Goal: Task Accomplishment & Management: Use online tool/utility

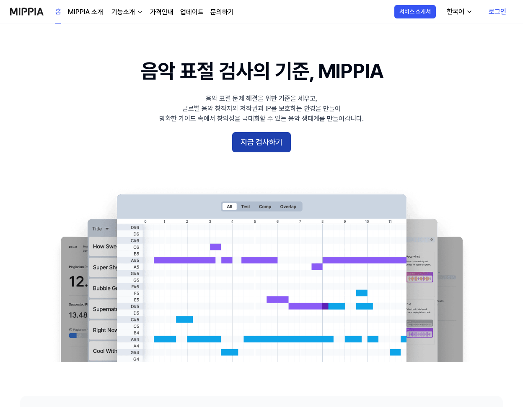
click at [275, 142] on button "지금 검사하기" at bounding box center [261, 142] width 59 height 20
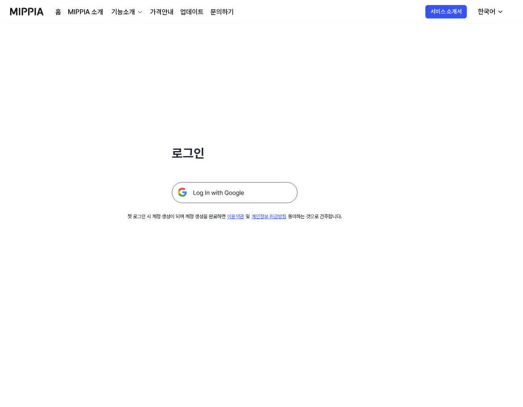
click at [233, 194] on img at bounding box center [235, 192] width 126 height 21
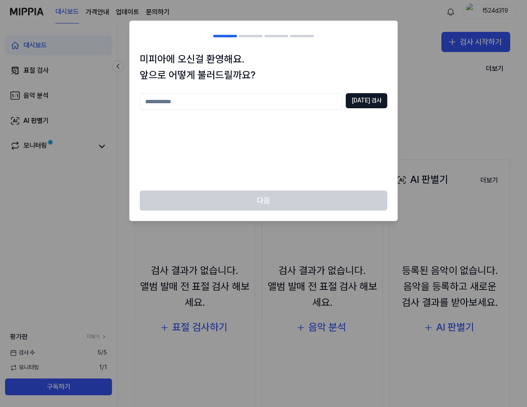
click at [175, 100] on input "text" at bounding box center [241, 101] width 203 height 17
type input "*"
type input "**********"
click at [377, 94] on button "중복 검사" at bounding box center [367, 100] width 42 height 15
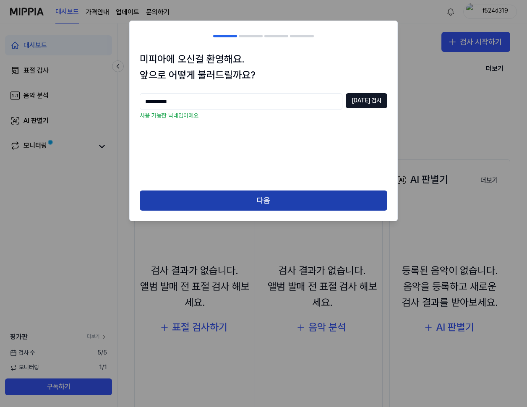
click at [273, 195] on button "다음" at bounding box center [263, 200] width 247 height 20
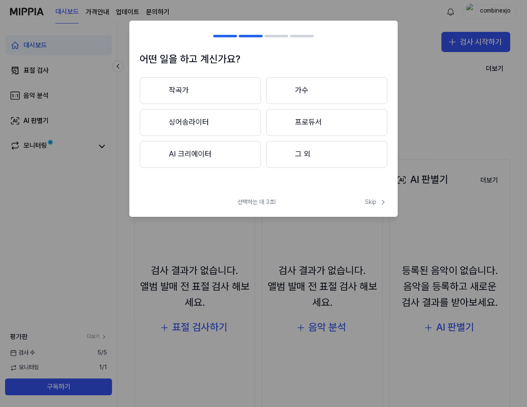
click at [288, 152] on button "그 외" at bounding box center [326, 154] width 121 height 27
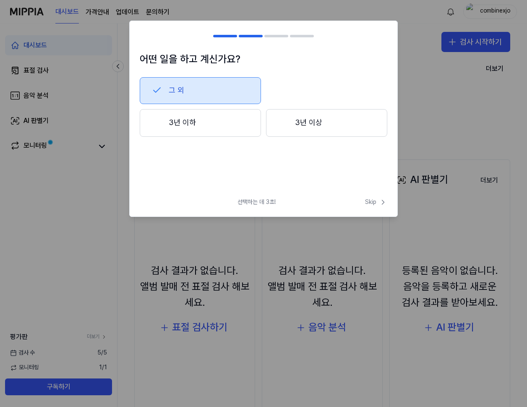
click at [302, 127] on button "3년 이상" at bounding box center [326, 123] width 121 height 28
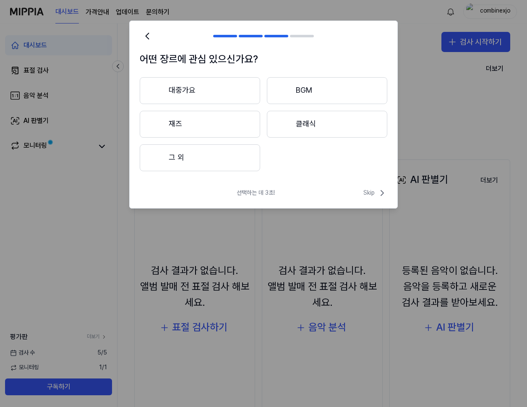
click at [175, 93] on button "대중가요" at bounding box center [200, 90] width 120 height 27
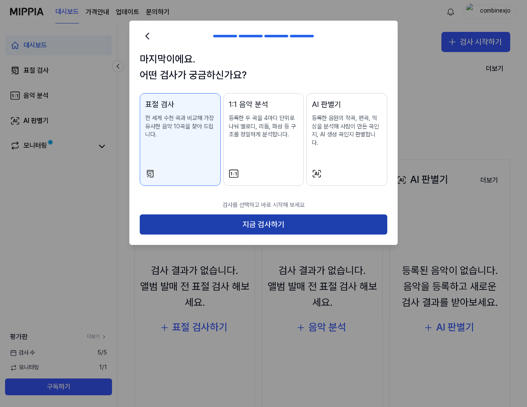
click at [247, 215] on button "지금 검사하기" at bounding box center [263, 224] width 247 height 20
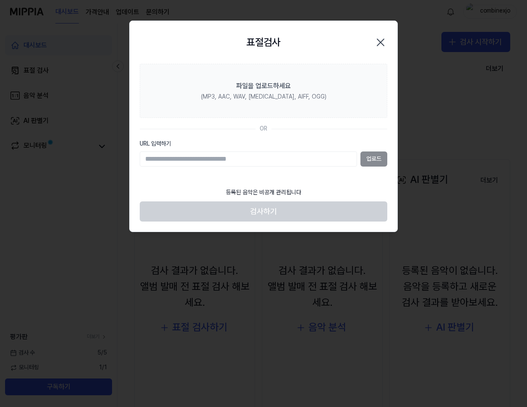
click at [373, 157] on div "업로드" at bounding box center [263, 158] width 247 height 15
click at [301, 156] on input "URL 입력하기" at bounding box center [248, 158] width 217 height 15
click at [280, 186] on div "등록된 음악은 비공개 관리됩니다" at bounding box center [264, 192] width 86 height 18
click at [275, 162] on input "URL 입력하기" at bounding box center [248, 158] width 217 height 15
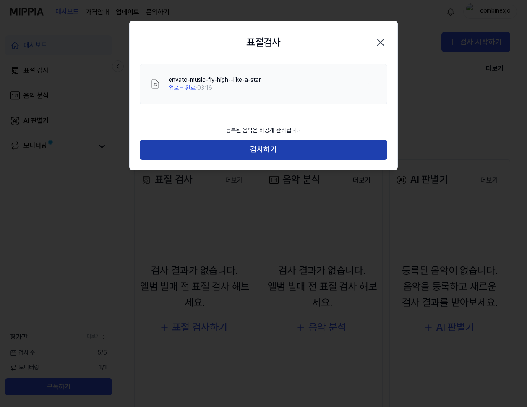
click at [288, 146] on button "검사하기" at bounding box center [263, 150] width 247 height 20
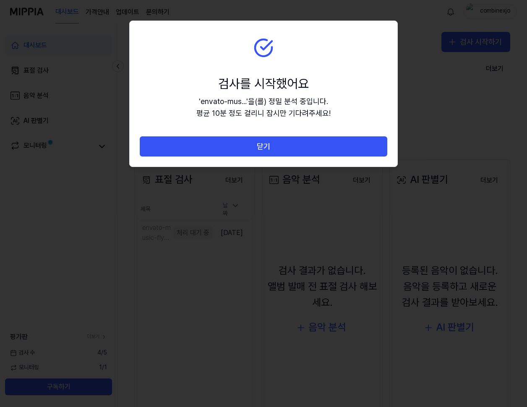
click at [288, 146] on button "닫기" at bounding box center [263, 146] width 247 height 20
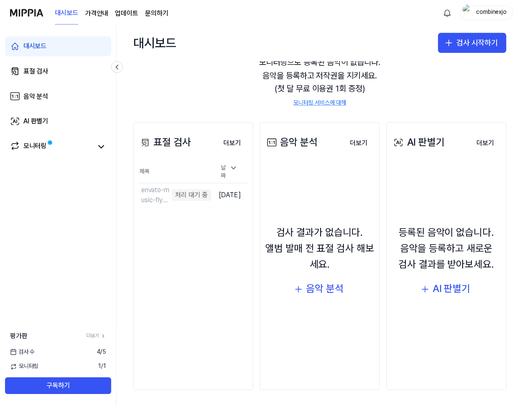
scroll to position [39, 0]
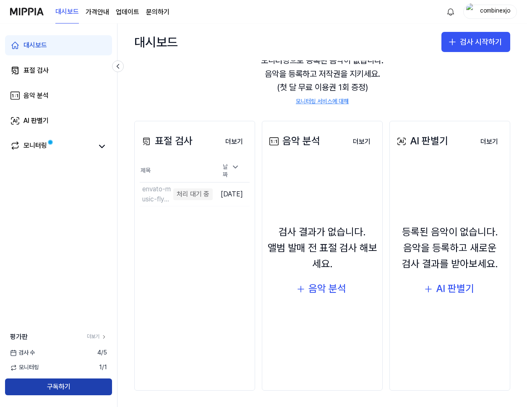
click at [67, 383] on button "구독하기" at bounding box center [58, 386] width 107 height 17
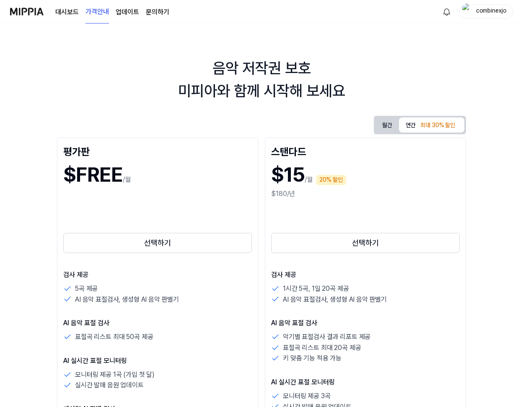
drag, startPoint x: 265, startPoint y: 271, endPoint x: 272, endPoint y: 270, distance: 7.6
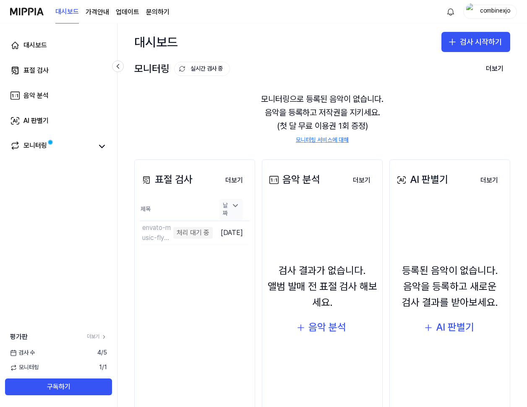
click at [235, 206] on icon at bounding box center [235, 205] width 4 height 2
click at [235, 212] on icon at bounding box center [235, 213] width 4 height 2
click at [54, 234] on div "대시보드 표절 검사 음악 분석 AI 판별기 모니터링 평가판 더보기 검사 수 4 / 5 모니터링 1 / 1 구독하기" at bounding box center [58, 214] width 117 height 383
click at [236, 104] on div "모니터링으로 등록된 음악이 없습니다. 음악을 등록하고 저작권을 지키세요. (첫 달 무료 이용권 1회 증정) 모니터링 서비스에 대해" at bounding box center [322, 118] width 376 height 72
click at [56, 197] on div "대시보드 표절 검사 음악 분석 AI 판별기 모니터링 평가판 더보기 검사 수 4 / 5 모니터링 1 / 1 구독하기" at bounding box center [58, 214] width 117 height 383
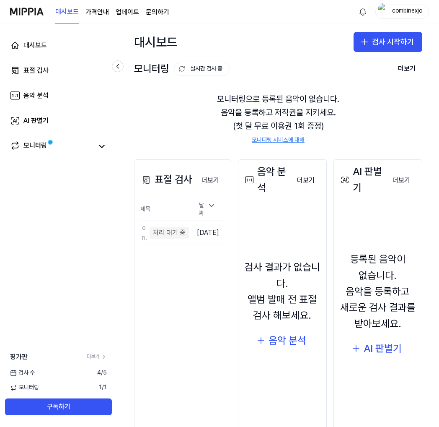
click at [120, 284] on div "표절 검사 더보기 표절 검사 제목 날짜 envato-music-fly-high--like-a-star 처리 대기 중 이동하기 2025.09.1…" at bounding box center [278, 299] width 322 height 313
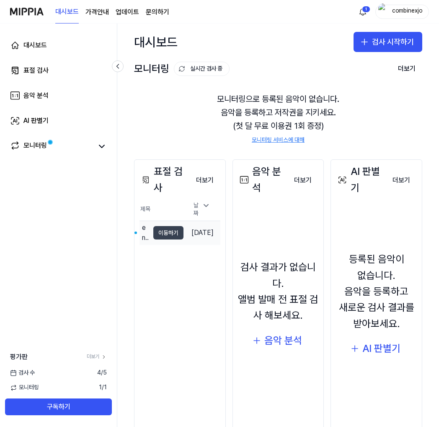
click at [162, 230] on button "이동하기" at bounding box center [168, 232] width 30 height 13
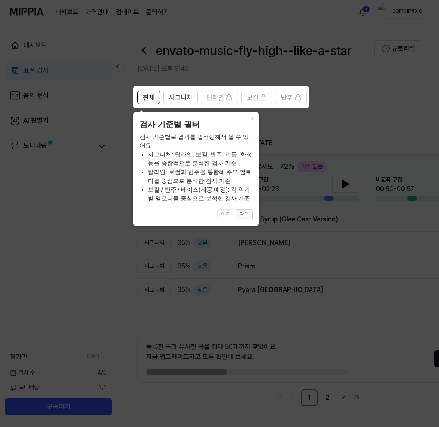
click at [245, 216] on button "다음" at bounding box center [244, 214] width 17 height 10
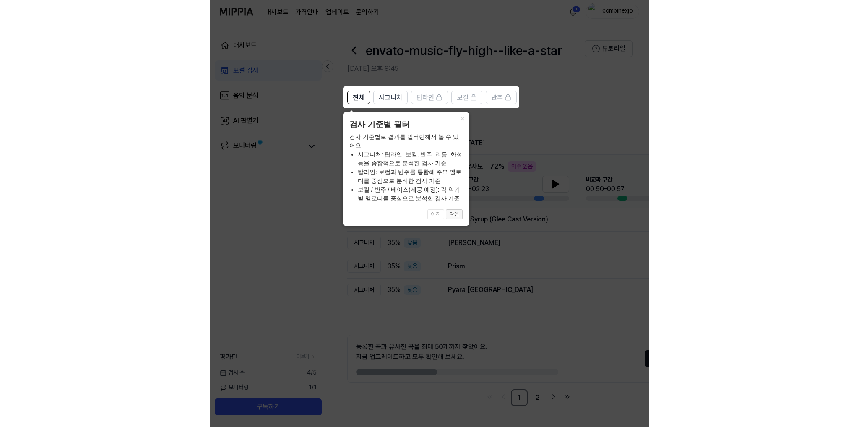
scroll to position [0, 40]
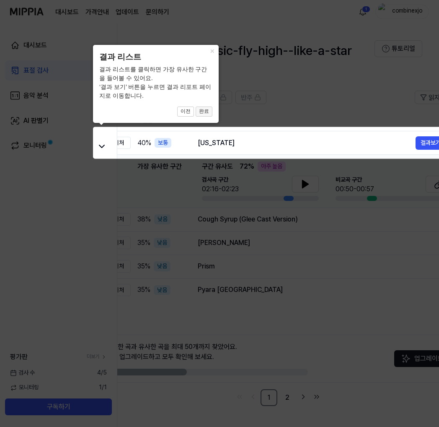
click at [201, 112] on button "완료" at bounding box center [204, 112] width 17 height 10
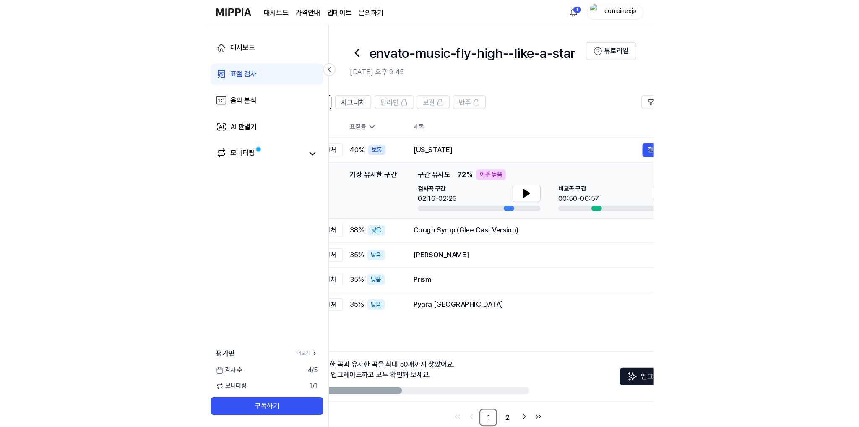
scroll to position [0, 0]
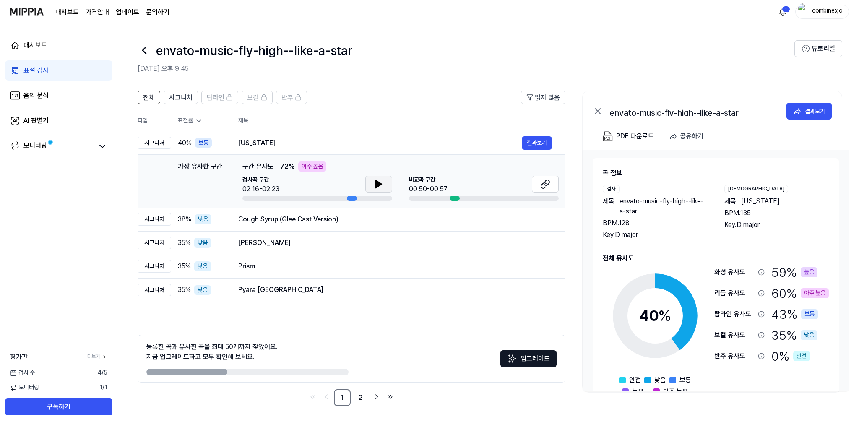
click at [386, 181] on button at bounding box center [378, 184] width 27 height 17
click at [455, 196] on div at bounding box center [455, 198] width 10 height 5
click at [452, 185] on div "비교곡 구간 00:50-00:57" at bounding box center [484, 185] width 150 height 18
click at [526, 187] on icon at bounding box center [543, 185] width 5 height 5
drag, startPoint x: 254, startPoint y: 143, endPoint x: 282, endPoint y: 144, distance: 28.1
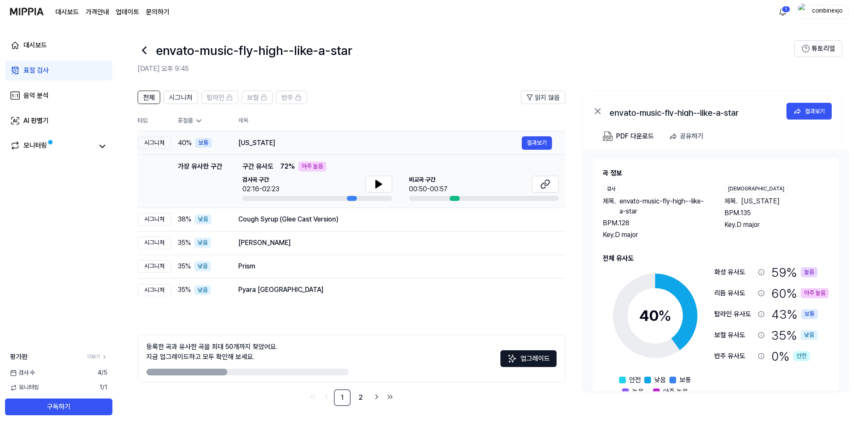
click at [285, 143] on div "California" at bounding box center [379, 143] width 283 height 10
click at [456, 225] on div "Cough Syrup (Glee Cast Version) 결과보기" at bounding box center [395, 219] width 314 height 13
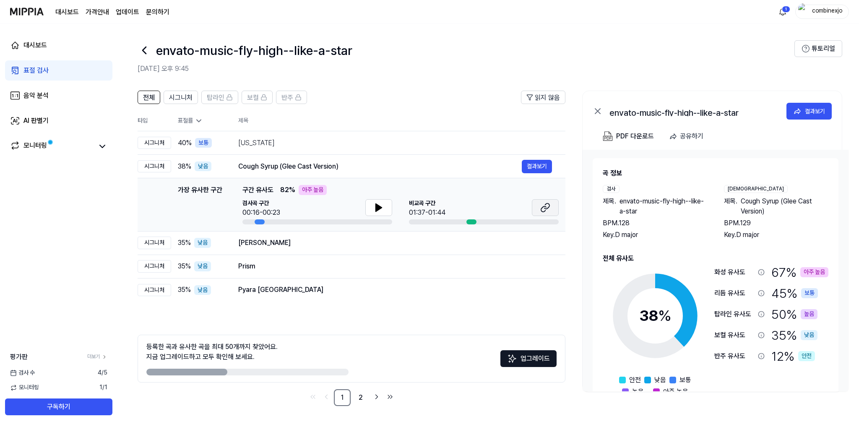
click at [526, 207] on icon at bounding box center [543, 208] width 5 height 5
click at [377, 205] on icon at bounding box center [379, 208] width 6 height 8
click at [376, 207] on icon at bounding box center [377, 207] width 2 height 7
click at [284, 138] on div "California" at bounding box center [379, 143] width 283 height 10
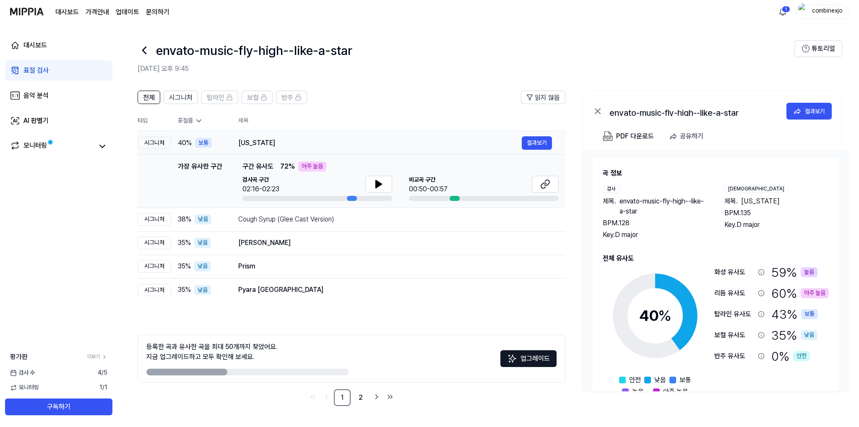
drag, startPoint x: 238, startPoint y: 140, endPoint x: 272, endPoint y: 144, distance: 33.8
click at [276, 144] on div "California" at bounding box center [379, 143] width 283 height 10
click at [257, 143] on div "California" at bounding box center [379, 143] width 283 height 10
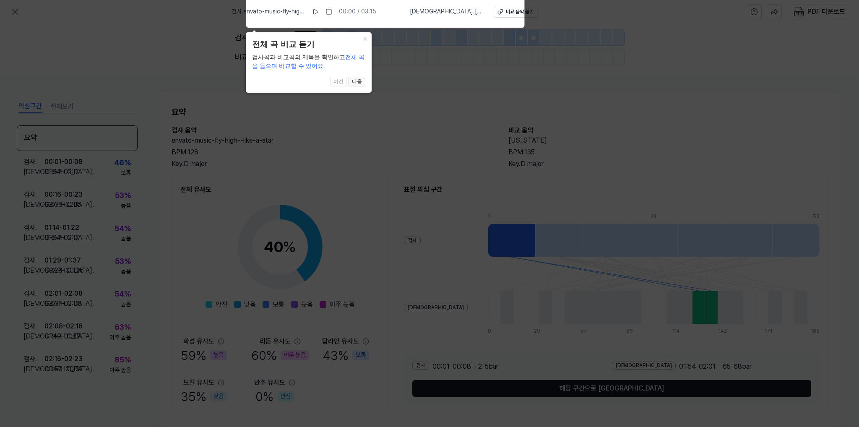
click at [359, 82] on button "다음" at bounding box center [356, 82] width 17 height 10
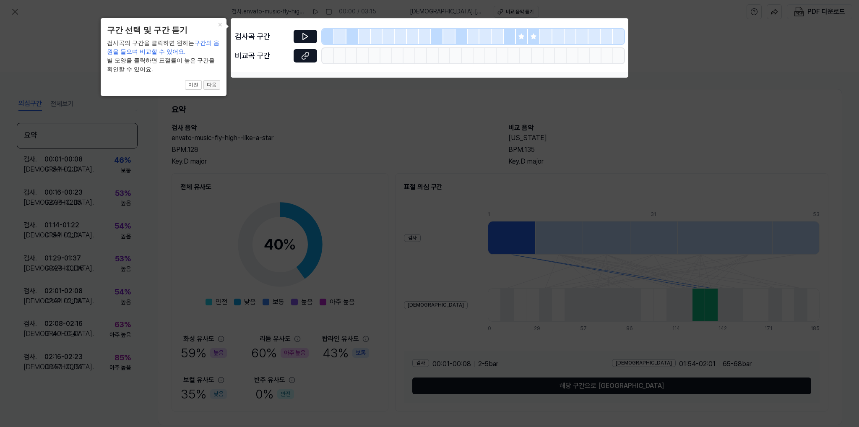
click at [211, 86] on button "다음" at bounding box center [211, 85] width 17 height 10
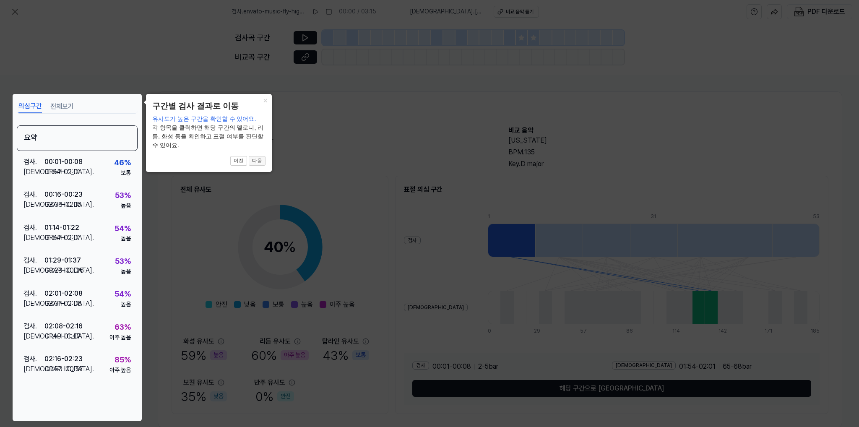
click at [260, 160] on button "다음" at bounding box center [257, 161] width 17 height 10
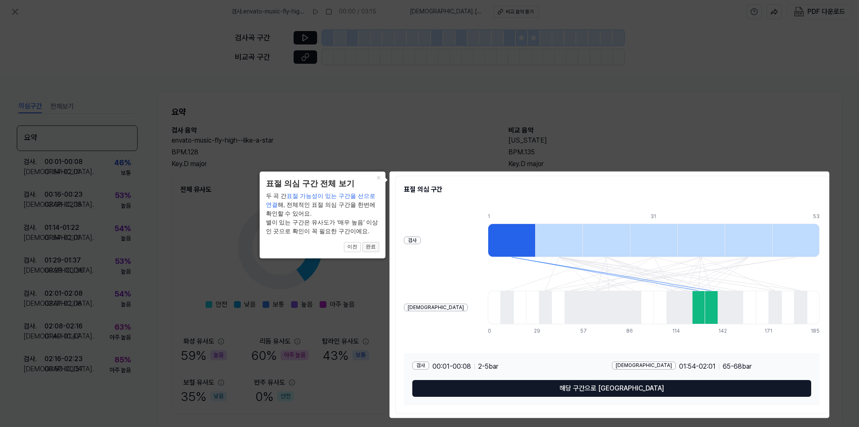
click at [372, 247] on button "완료" at bounding box center [370, 247] width 17 height 10
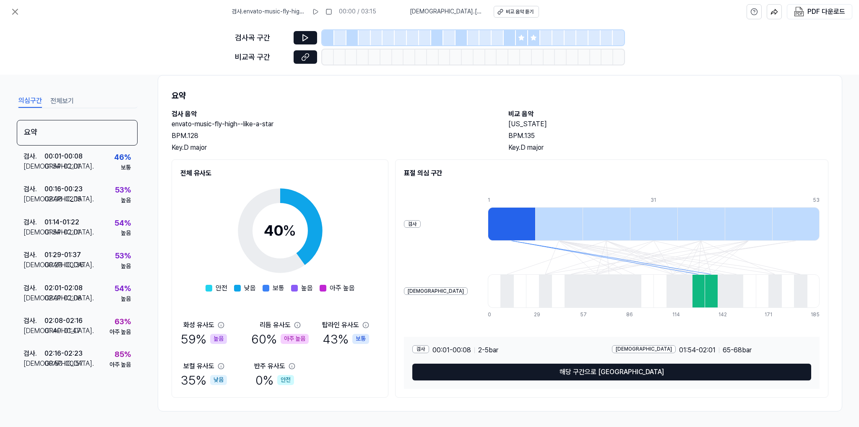
scroll to position [17, 0]
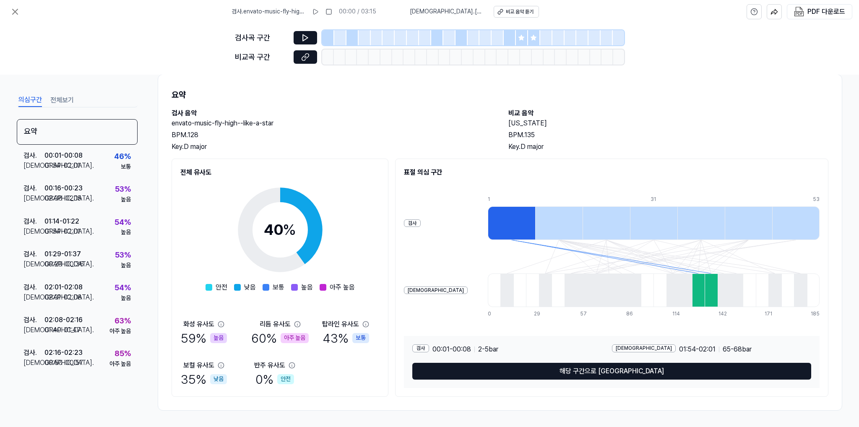
click at [526, 296] on div at bounding box center [698, 290] width 13 height 34
click at [526, 125] on h2 "California" at bounding box center [668, 123] width 320 height 10
click at [526, 221] on div at bounding box center [558, 223] width 47 height 34
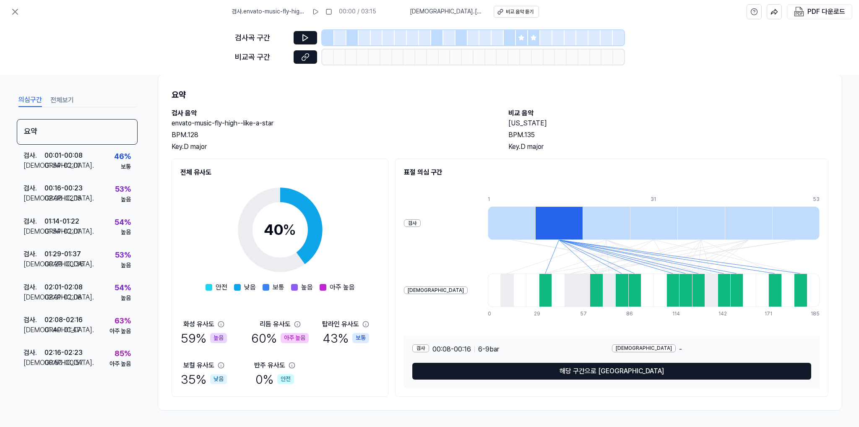
click at [526, 224] on div at bounding box center [653, 223] width 47 height 34
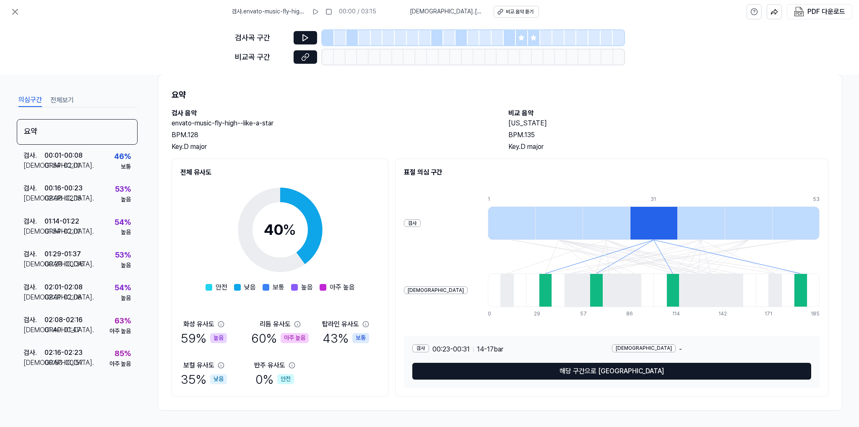
click at [526, 219] on div at bounding box center [700, 223] width 47 height 34
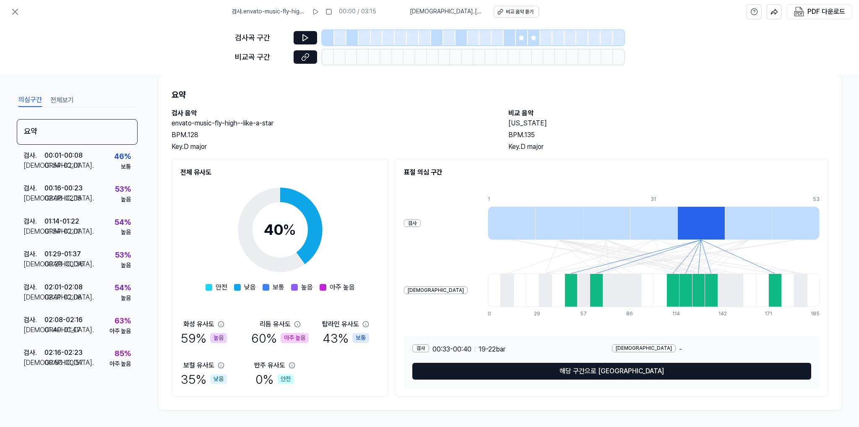
click at [488, 219] on div at bounding box center [511, 223] width 47 height 34
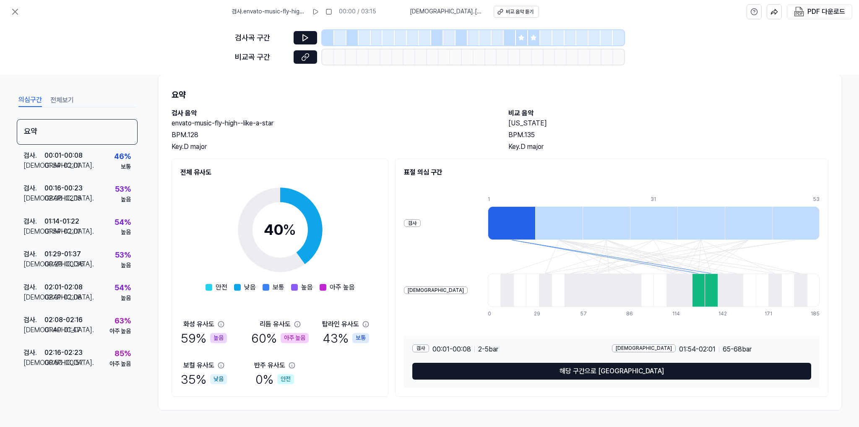
click at [66, 355] on div "02:16 - 02:23" at bounding box center [63, 353] width 38 height 10
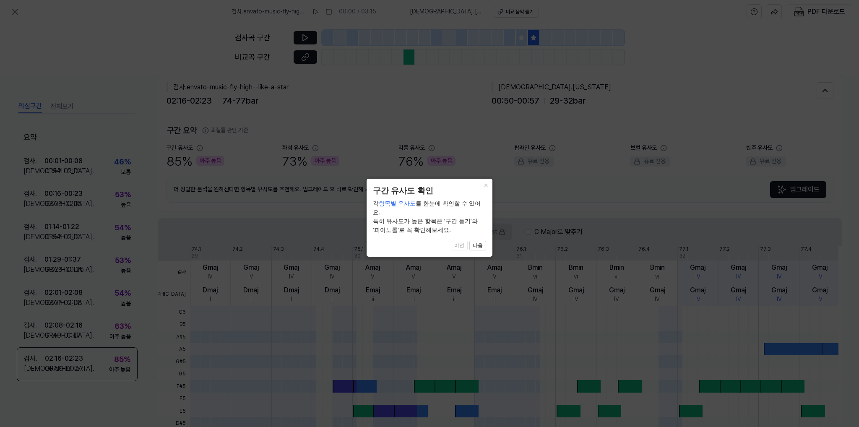
scroll to position [4, 0]
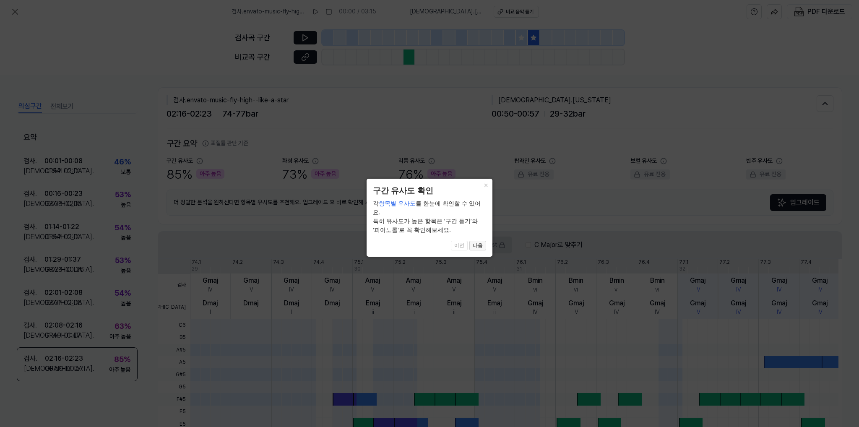
click at [484, 241] on button "다음" at bounding box center [477, 246] width 17 height 10
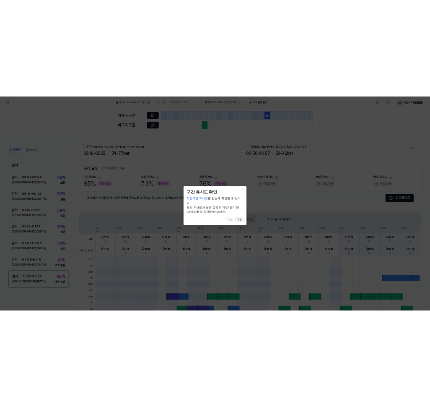
scroll to position [146, 0]
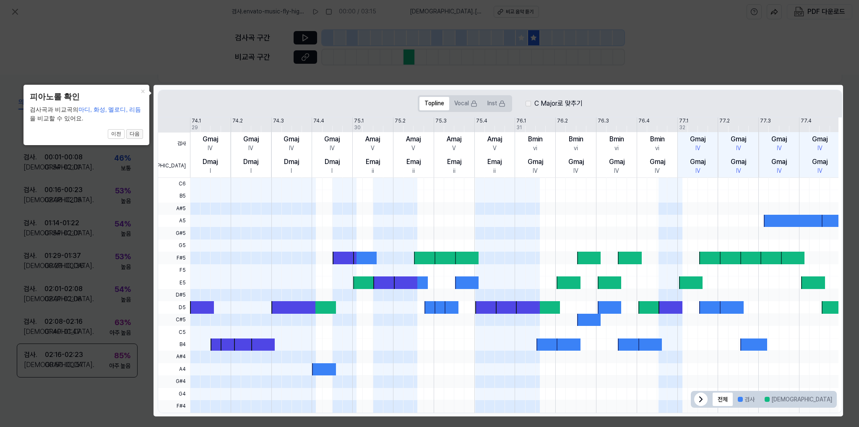
click at [131, 135] on button "다음" at bounding box center [134, 134] width 17 height 10
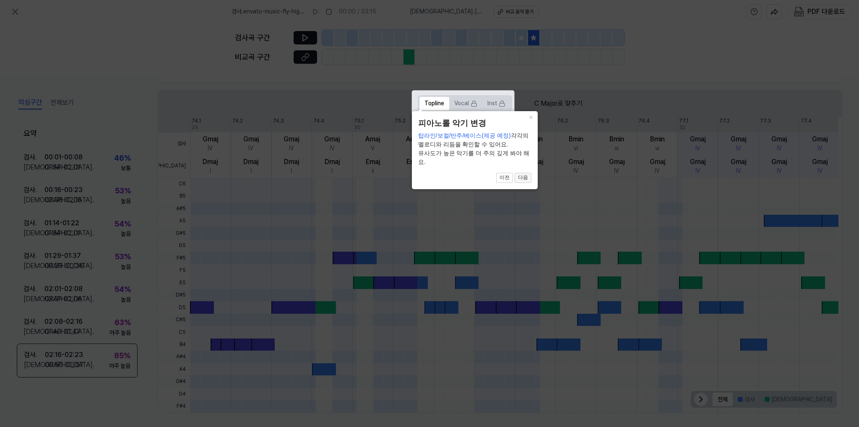
click at [523, 177] on button "다음" at bounding box center [523, 178] width 17 height 10
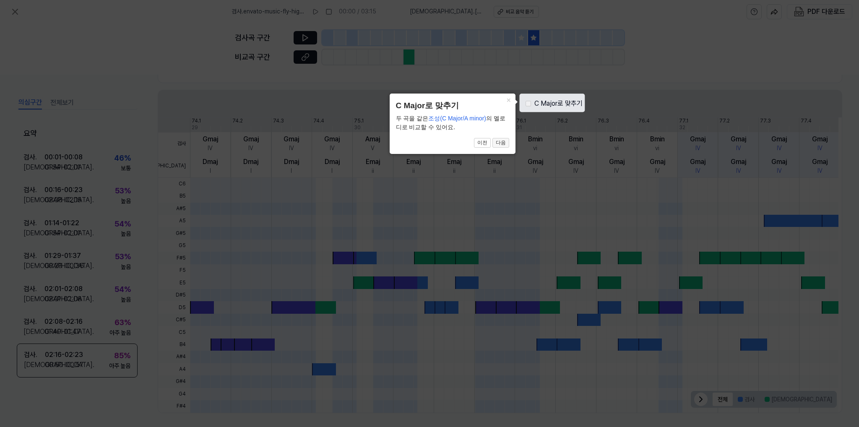
click at [501, 144] on button "다음" at bounding box center [500, 143] width 17 height 10
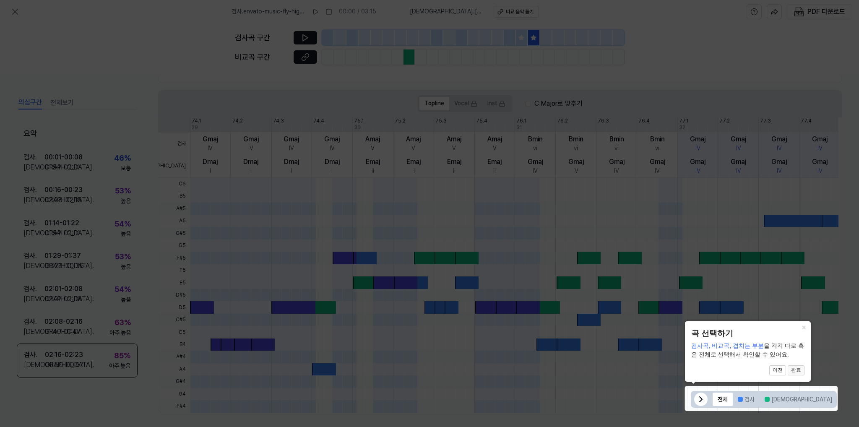
click at [526, 369] on button "완료" at bounding box center [795, 370] width 17 height 10
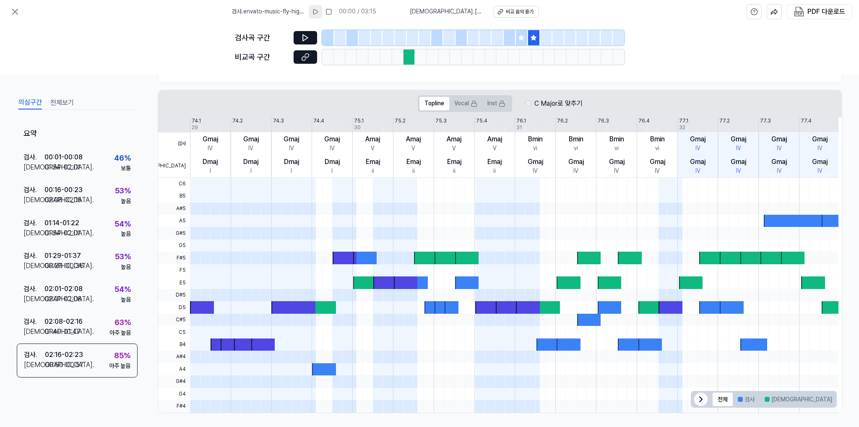
click at [319, 10] on icon at bounding box center [315, 11] width 7 height 7
click at [409, 58] on div at bounding box center [409, 56] width 12 height 15
click at [309, 37] on icon at bounding box center [305, 38] width 8 height 8
click at [306, 59] on icon at bounding box center [305, 57] width 8 height 8
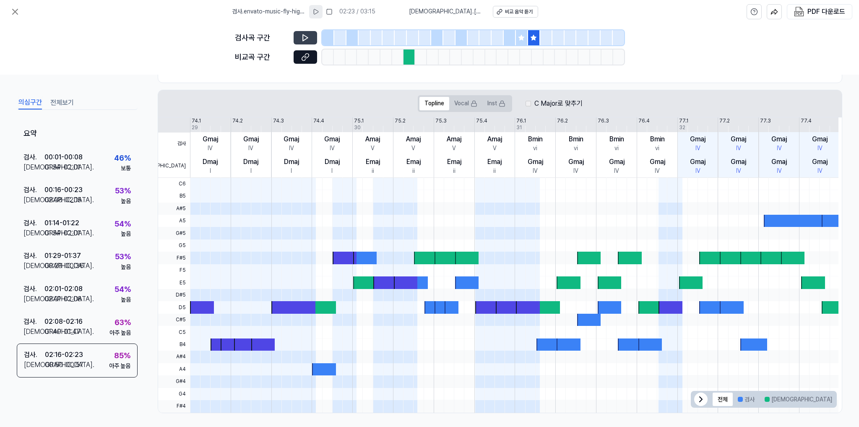
click at [405, 60] on div at bounding box center [409, 56] width 12 height 15
click at [408, 60] on div at bounding box center [409, 56] width 12 height 15
click at [295, 34] on button at bounding box center [305, 37] width 23 height 13
click at [299, 34] on button at bounding box center [305, 37] width 23 height 13
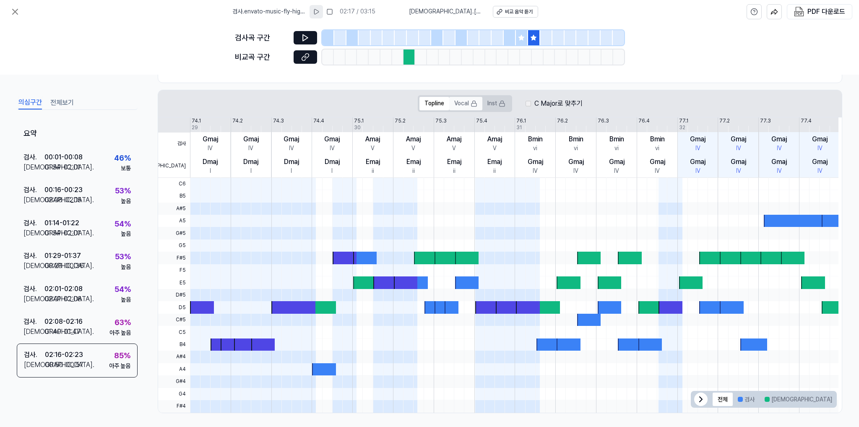
click at [457, 104] on button "Vocal" at bounding box center [465, 103] width 33 height 13
click at [493, 102] on button "Inst" at bounding box center [496, 103] width 28 height 13
click at [409, 53] on div at bounding box center [409, 56] width 12 height 15
click at [505, 62] on div at bounding box center [502, 56] width 12 height 15
click at [302, 58] on icon at bounding box center [304, 58] width 4 height 5
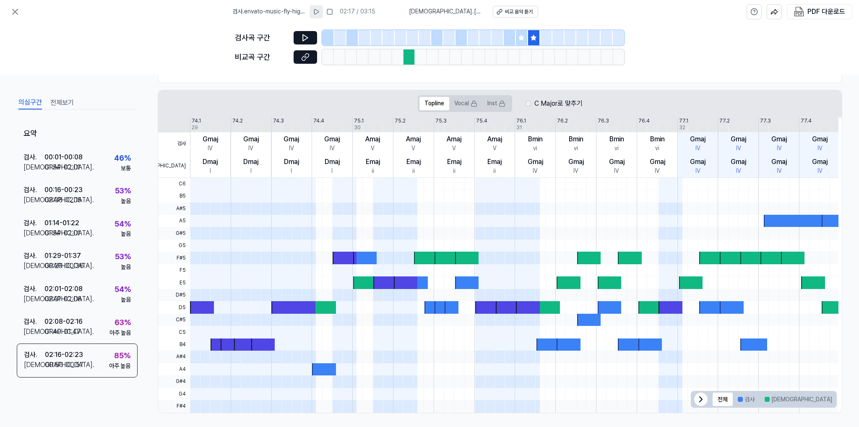
click at [403, 55] on div at bounding box center [409, 56] width 12 height 15
drag, startPoint x: 403, startPoint y: 55, endPoint x: 408, endPoint y: 56, distance: 4.7
click at [404, 55] on div at bounding box center [409, 56] width 12 height 15
click at [408, 56] on div at bounding box center [409, 56] width 12 height 15
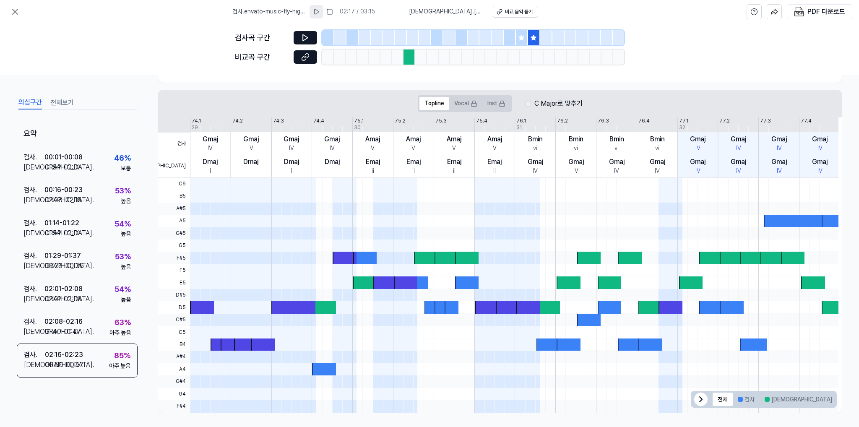
click at [408, 56] on div at bounding box center [409, 56] width 12 height 15
click at [526, 394] on icon at bounding box center [701, 399] width 10 height 10
drag, startPoint x: 824, startPoint y: 398, endPoint x: 819, endPoint y: 398, distance: 5.0
click at [526, 398] on icon at bounding box center [826, 399] width 10 height 10
click at [63, 102] on button "전체보기" at bounding box center [61, 102] width 23 height 13
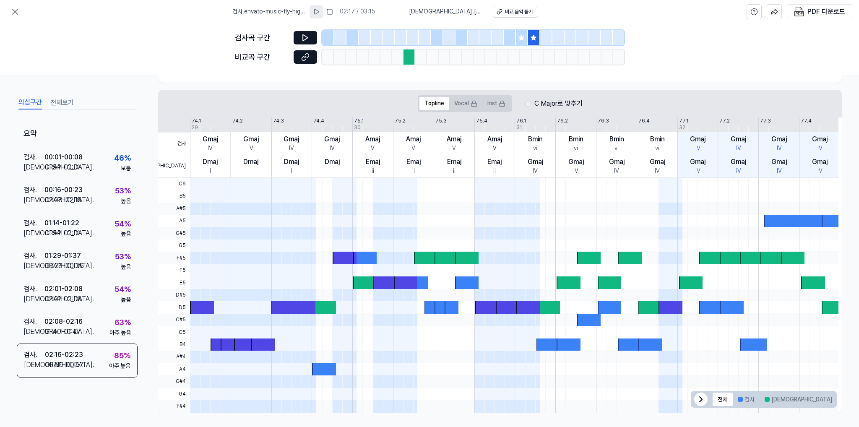
click at [29, 103] on button "의심구간" at bounding box center [29, 102] width 23 height 13
click at [524, 39] on icon at bounding box center [521, 37] width 7 height 7
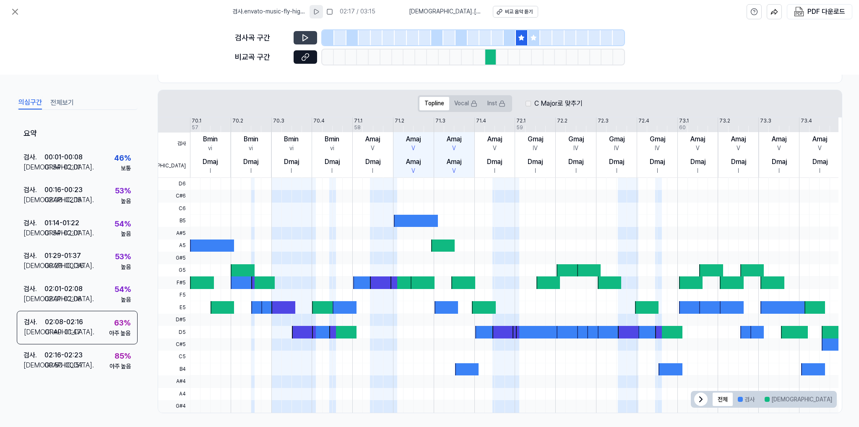
click at [314, 38] on button at bounding box center [305, 37] width 23 height 13
click at [526, 36] on icon at bounding box center [533, 37] width 7 height 7
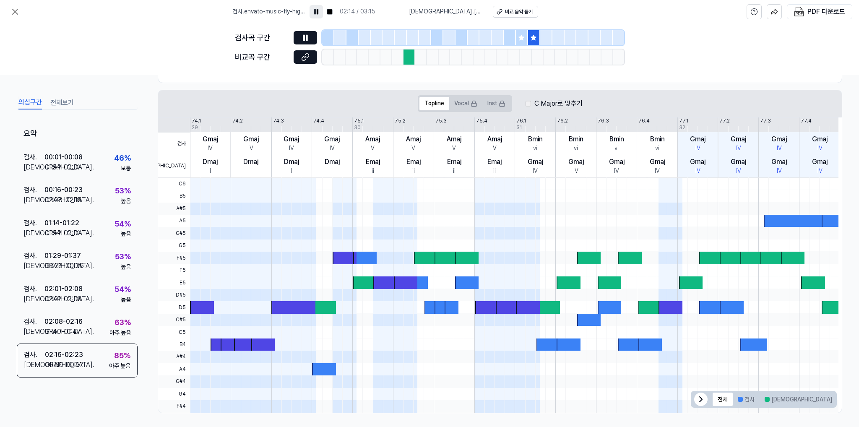
click at [519, 37] on icon at bounding box center [521, 37] width 5 height 5
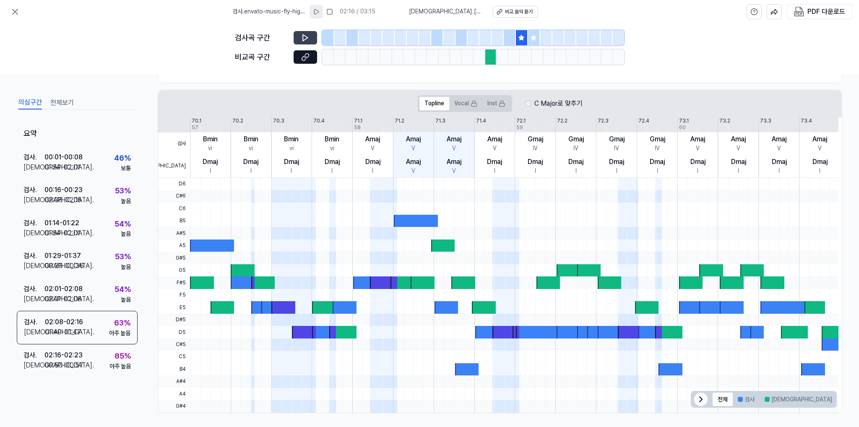
click at [304, 36] on icon at bounding box center [305, 38] width 8 height 8
click at [304, 36] on icon at bounding box center [303, 37] width 1 height 5
click at [305, 40] on icon at bounding box center [305, 38] width 8 height 8
click at [526, 34] on icon at bounding box center [533, 37] width 7 height 7
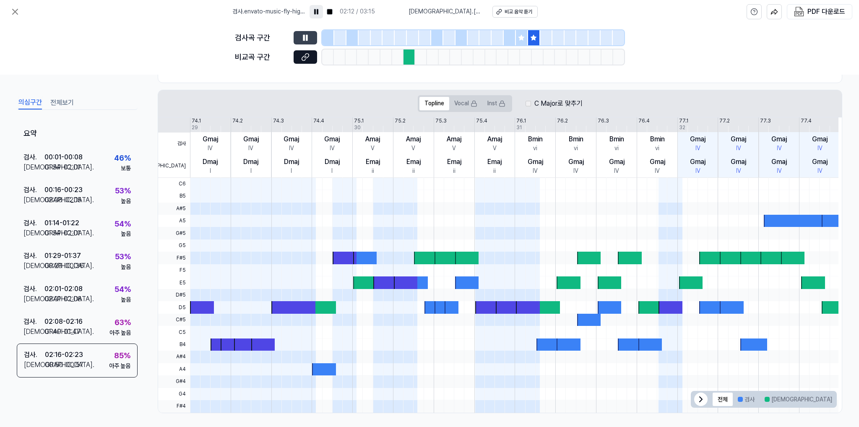
click at [522, 37] on icon at bounding box center [521, 37] width 5 height 5
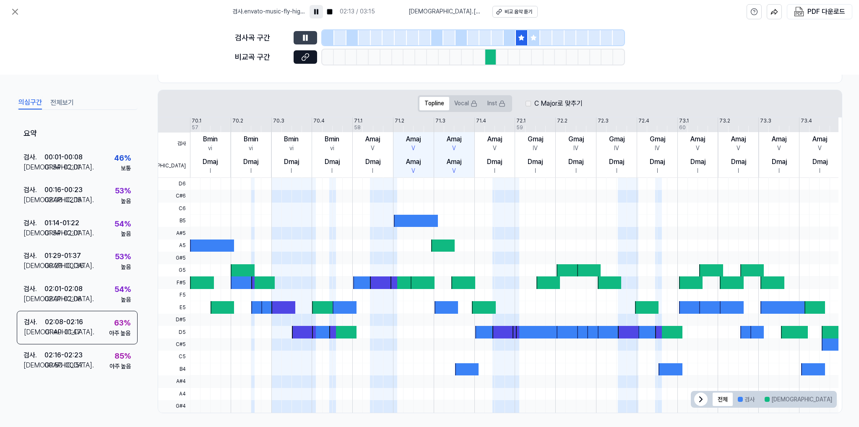
click at [312, 36] on button at bounding box center [305, 37] width 23 height 13
click at [526, 37] on icon at bounding box center [533, 37] width 5 height 5
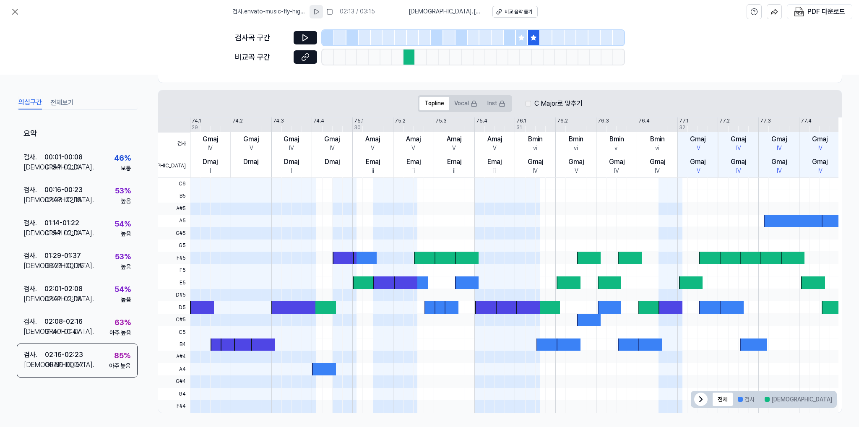
click at [524, 37] on icon at bounding box center [521, 37] width 5 height 5
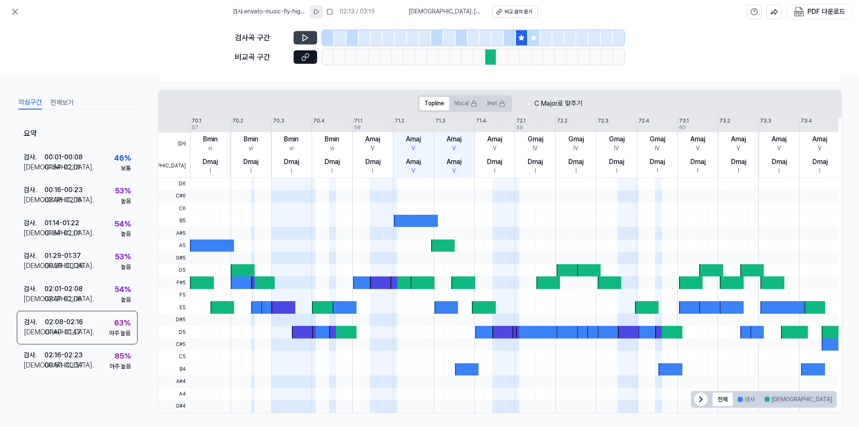
click at [301, 36] on icon at bounding box center [305, 38] width 8 height 8
click at [526, 38] on icon at bounding box center [533, 37] width 5 height 5
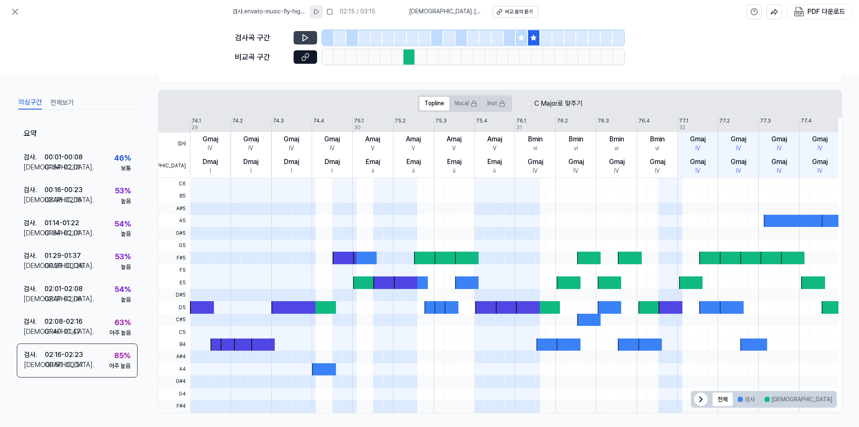
click at [306, 36] on icon at bounding box center [305, 38] width 8 height 8
click at [306, 36] on icon at bounding box center [306, 37] width 1 height 5
click at [302, 38] on icon at bounding box center [305, 38] width 8 height 8
click at [455, 11] on span "비교 . California" at bounding box center [446, 12] width 74 height 8
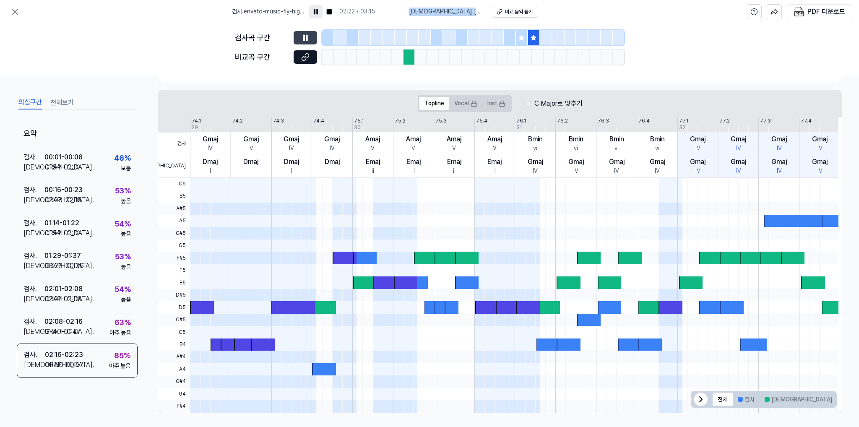
click at [455, 11] on span "비교 . California" at bounding box center [446, 12] width 74 height 8
